Goal: Navigation & Orientation: Go to known website

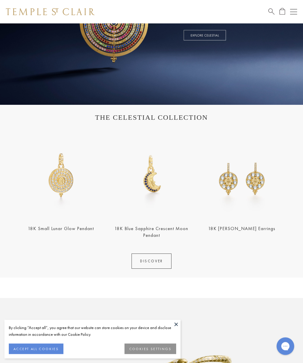
scroll to position [119, 0]
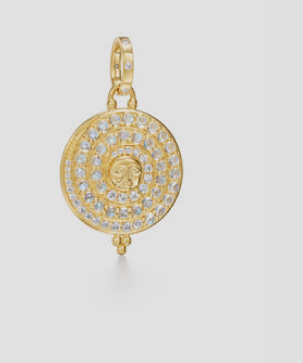
click at [32, 35] on div "Close dialog Be part of our world. Sign up for exclusive collection previews, p…" at bounding box center [151, 181] width 303 height 363
click at [38, 31] on div "Close dialog Be part of our world. Sign up for exclusive collection previews, p…" at bounding box center [151, 181] width 303 height 363
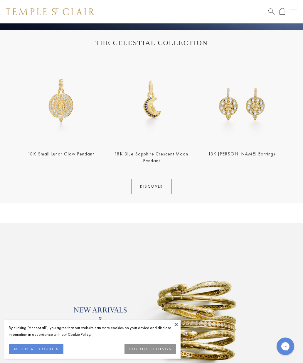
scroll to position [187, 0]
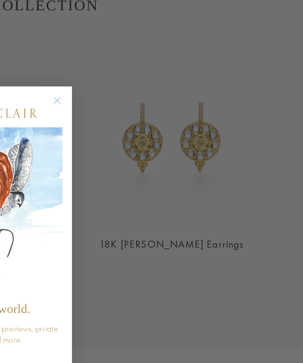
click at [84, 108] on div "Close dialog Be part of our world. Sign up for exclusive collection previews, p…" at bounding box center [151, 181] width 303 height 363
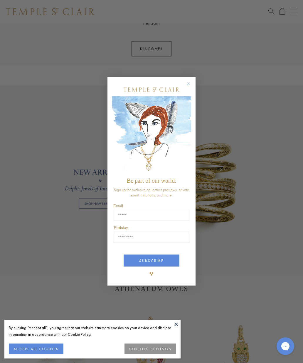
scroll to position [322, 0]
